Goal: Information Seeking & Learning: Learn about a topic

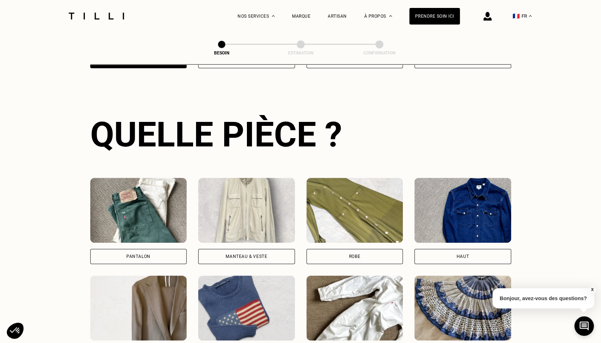
scroll to position [236, 0]
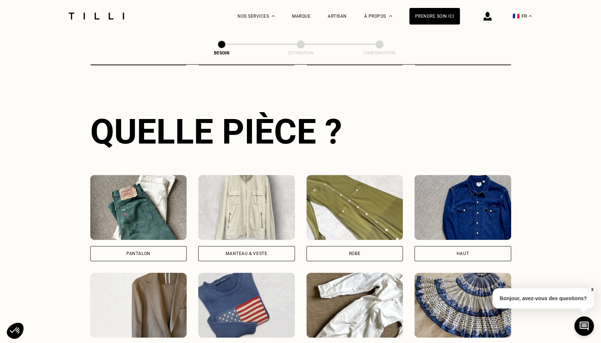
click at [359, 196] on img at bounding box center [354, 207] width 97 height 65
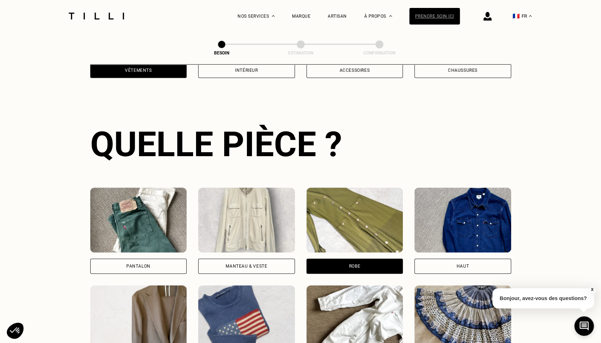
scroll to position [223, 0]
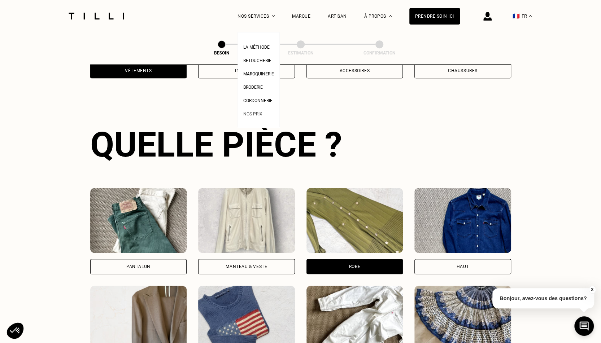
click at [261, 116] on span "Nos prix" at bounding box center [252, 114] width 19 height 5
select select "FR"
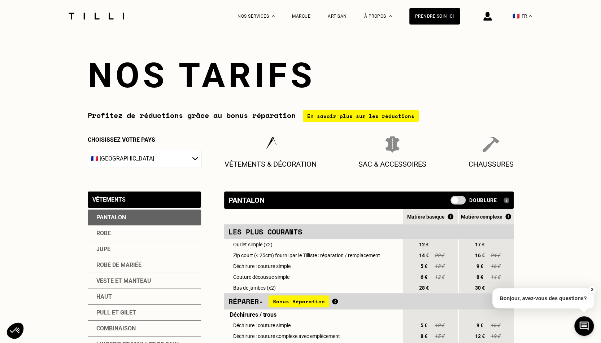
click at [91, 15] on img at bounding box center [96, 16] width 61 height 7
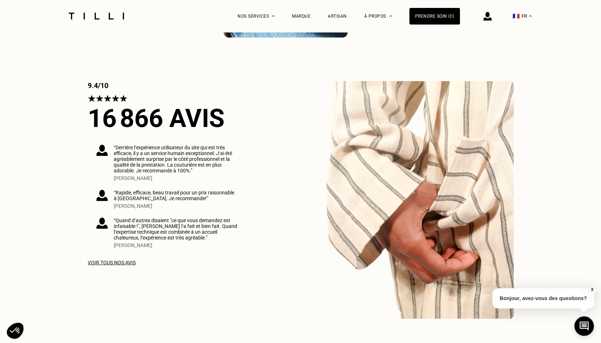
scroll to position [1062, 0]
